Goal: Task Accomplishment & Management: Use online tool/utility

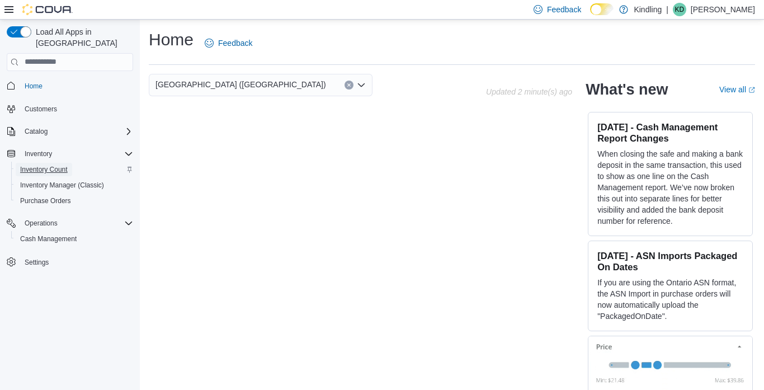
click at [45, 165] on span "Inventory Count" at bounding box center [44, 169] width 48 height 9
click at [62, 165] on span "Inventory Count" at bounding box center [44, 169] width 48 height 9
